Goal: Task Accomplishment & Management: Use online tool/utility

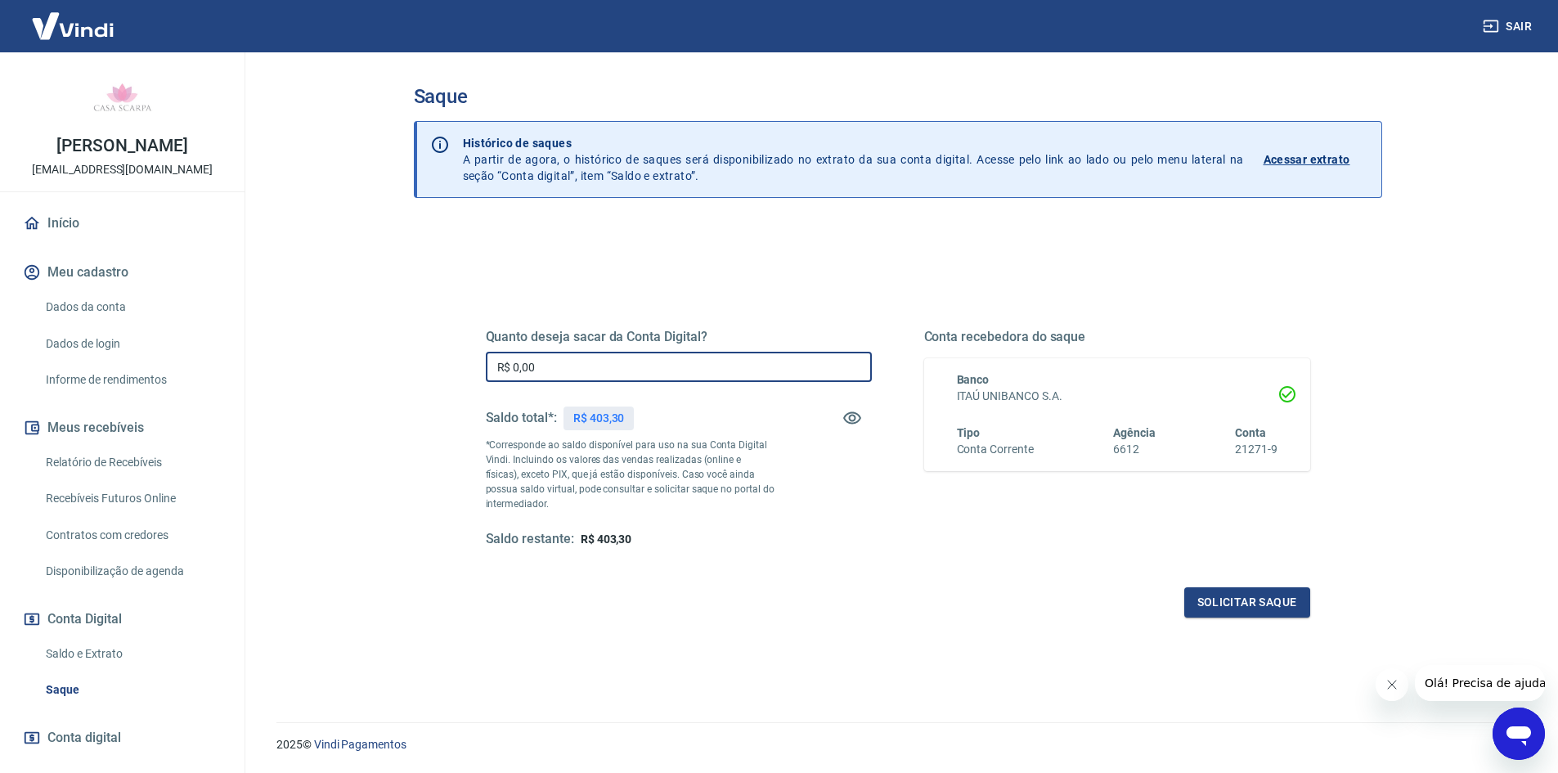
click at [604, 379] on input "R$ 0,00" at bounding box center [679, 367] width 386 height 30
type input "R$ 403,30"
click at [1259, 604] on button "Solicitar saque" at bounding box center [1248, 602] width 126 height 30
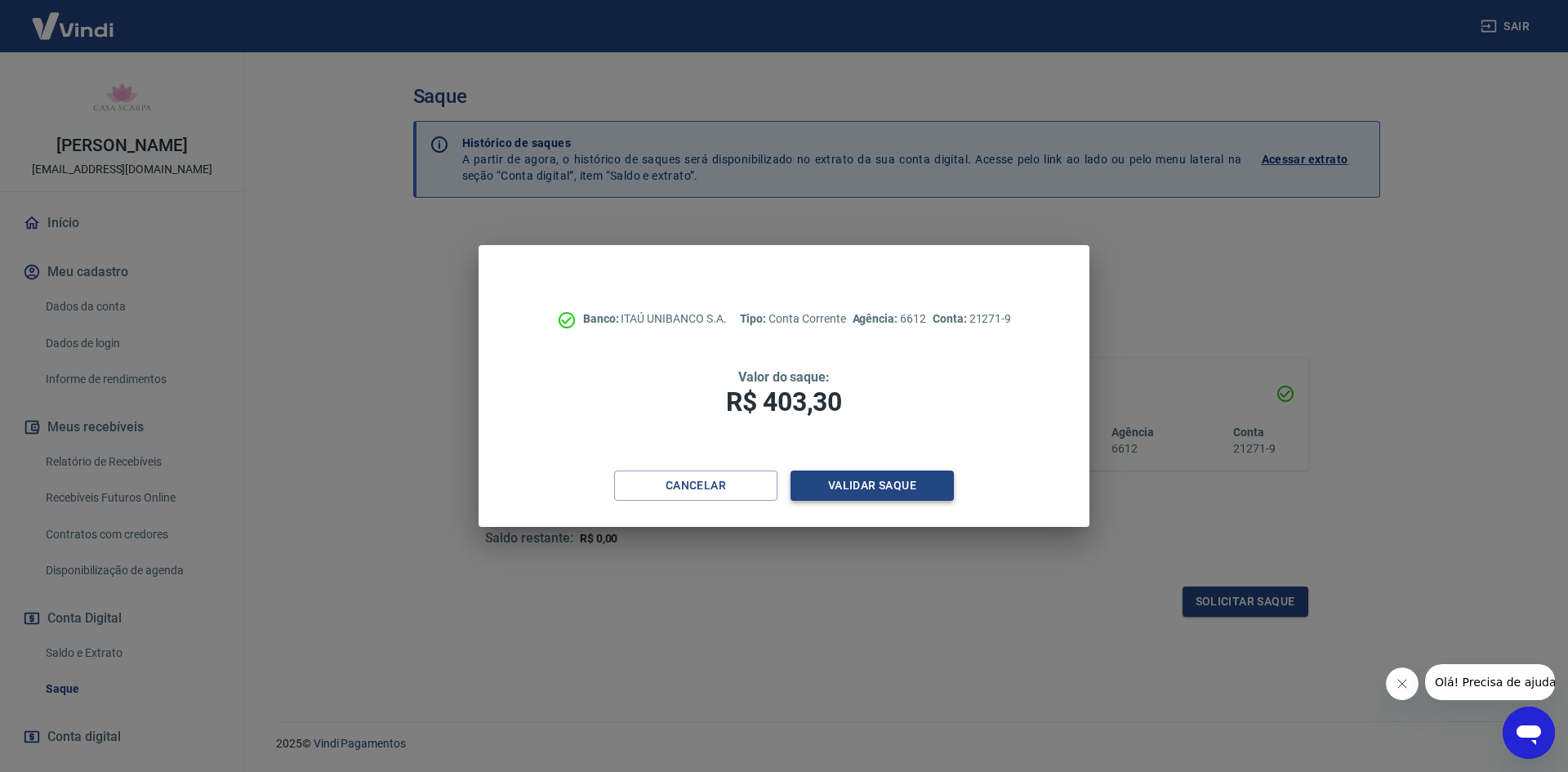
click at [910, 478] on button "Validar saque" at bounding box center [872, 485] width 164 height 30
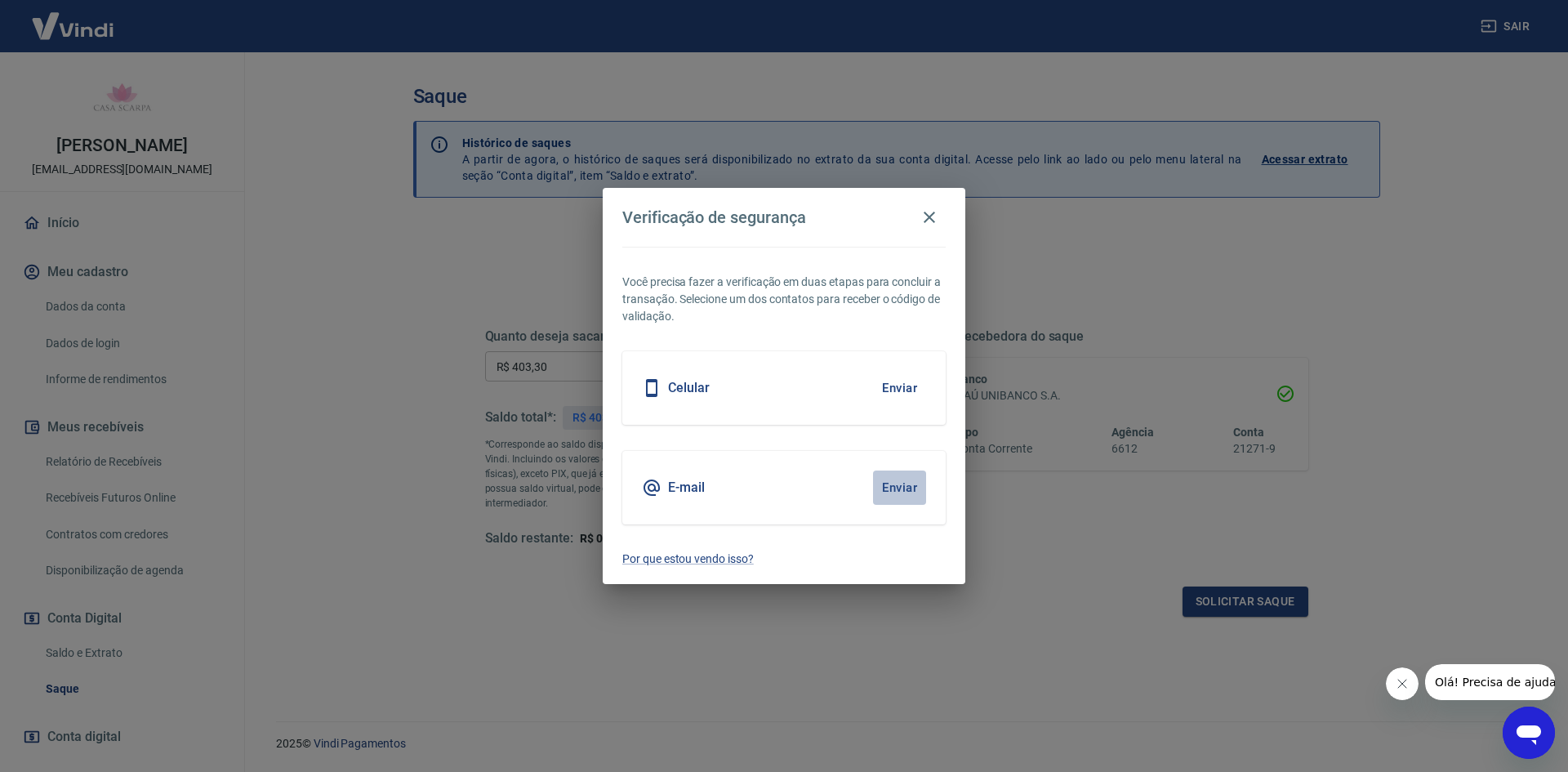
click at [893, 488] on button "Enviar" at bounding box center [899, 487] width 53 height 34
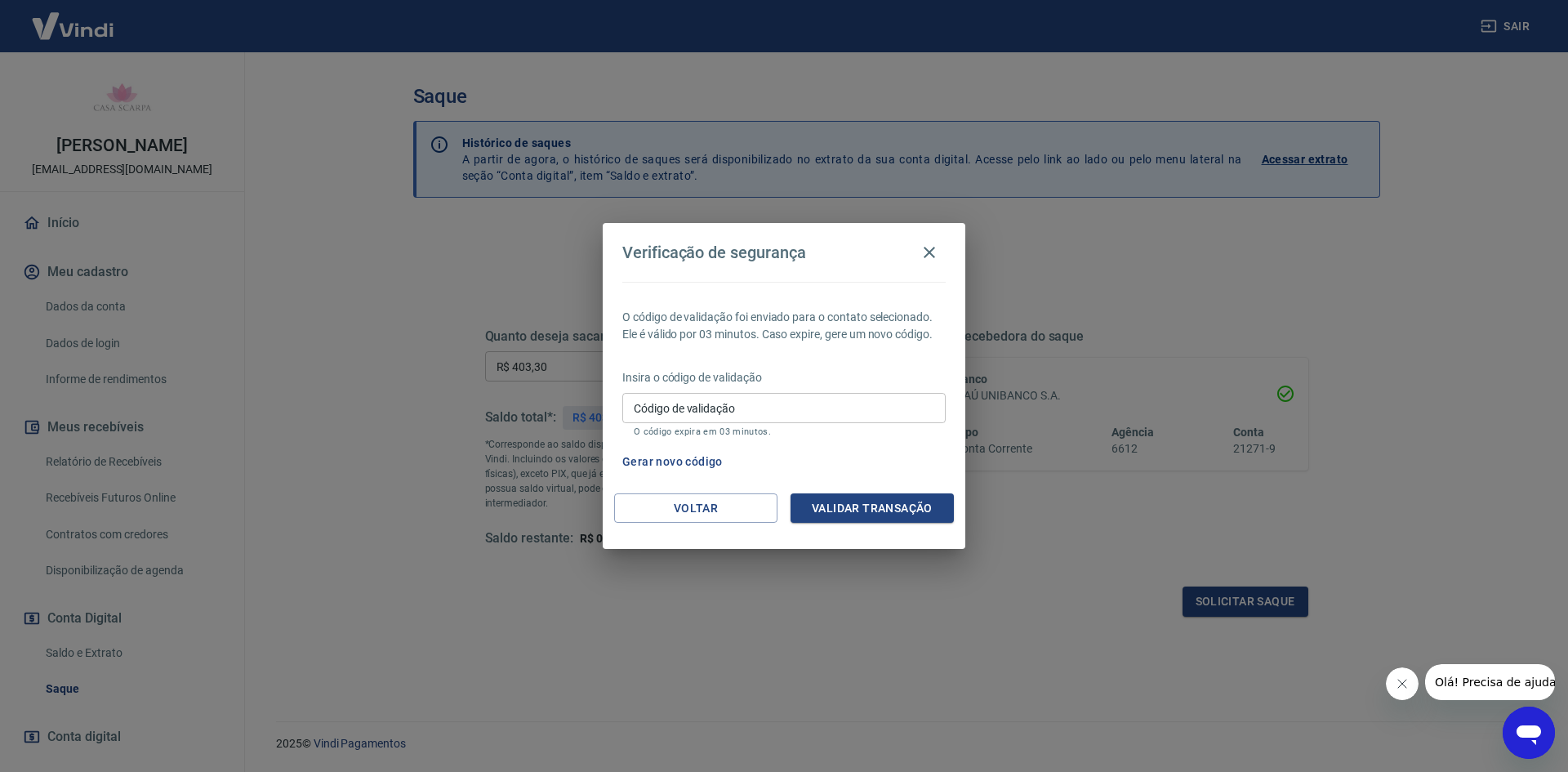
click at [754, 427] on p "O código expira em 03 minutos." at bounding box center [784, 431] width 300 height 11
click at [760, 410] on input "Código de validação" at bounding box center [784, 407] width 323 height 30
type input "128310"
click at [862, 502] on button "Validar transação" at bounding box center [872, 508] width 164 height 30
